Goal: Task Accomplishment & Management: Manage account settings

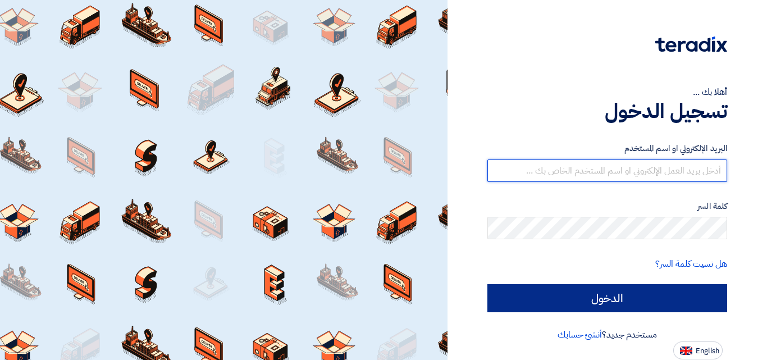
type input "[PERSON_NAME][EMAIL_ADDRESS][DOMAIN_NAME]"
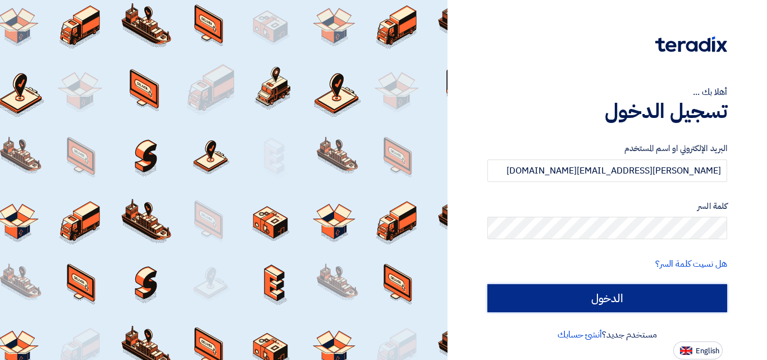
click at [613, 297] on input "الدخول" at bounding box center [607, 298] width 240 height 28
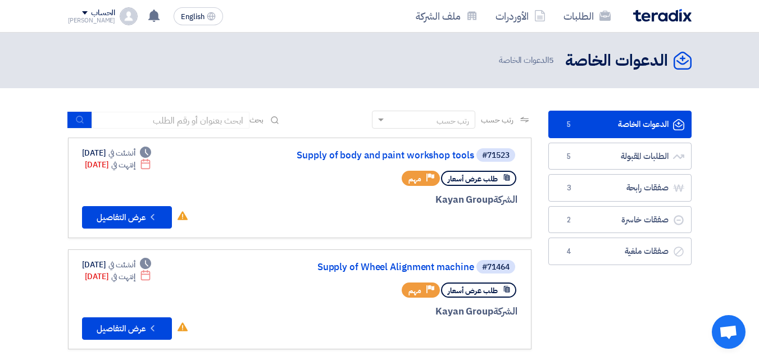
click at [48, 22] on nav "الطلبات الأوردرات ملف الشركة English EN تعديل جديد خاص بطلب شراء "Supply of wor…" at bounding box center [379, 16] width 759 height 33
